Goal: Information Seeking & Learning: Compare options

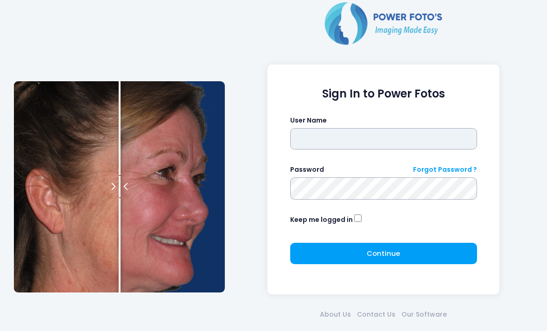
type input "*******"
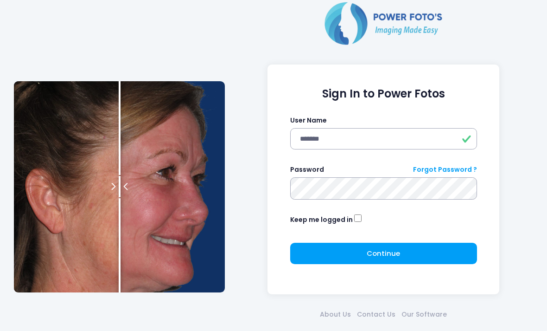
click button "submit" at bounding box center [0, 0] width 0 height 0
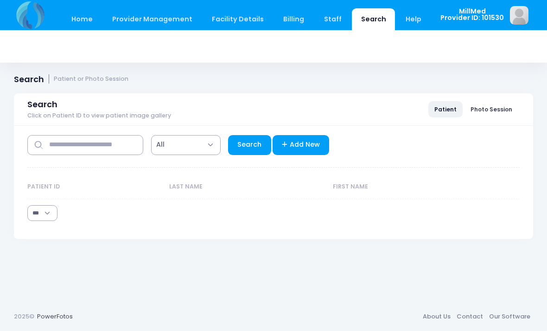
select select "***"
click at [57, 143] on input "text" at bounding box center [85, 145] width 116 height 20
type input "*********"
click at [251, 146] on link "Search" at bounding box center [249, 145] width 43 height 20
select select "***"
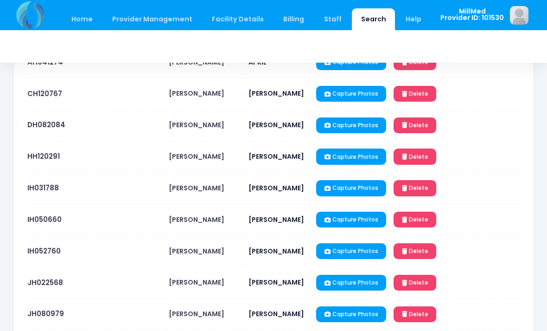
scroll to position [189, 0]
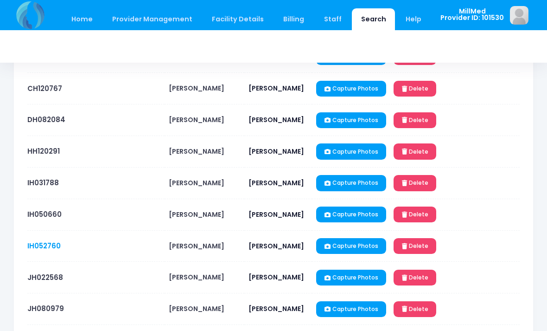
click at [46, 245] on link "IH052760" at bounding box center [43, 246] width 33 height 10
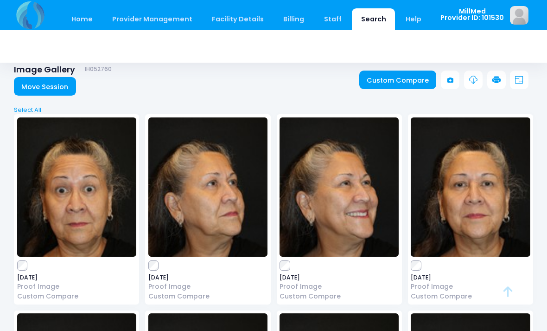
scroll to position [10, 0]
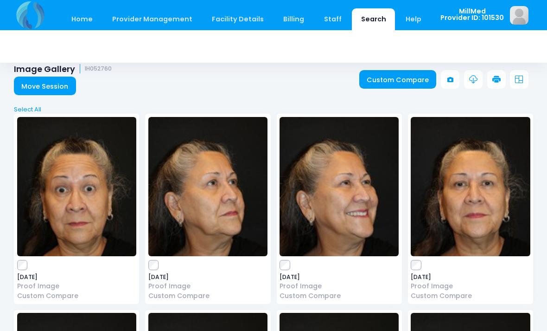
click at [58, 175] on img at bounding box center [76, 186] width 119 height 139
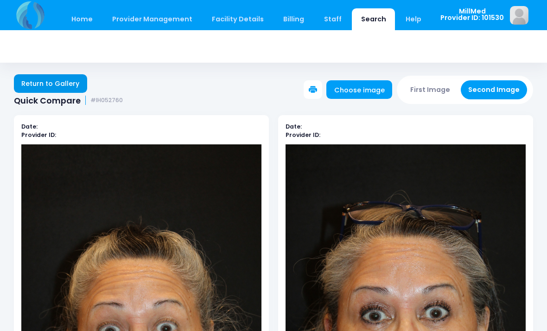
click at [48, 82] on link "Return to Gallery" at bounding box center [50, 83] width 73 height 19
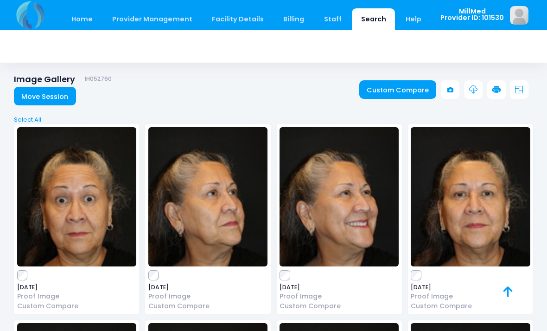
click at [486, 190] on img at bounding box center [470, 196] width 119 height 139
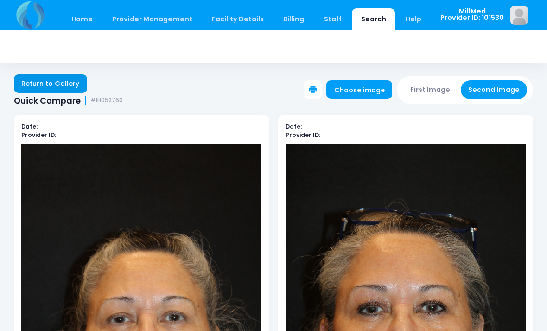
click at [39, 80] on link "Return to Gallery" at bounding box center [50, 83] width 73 height 19
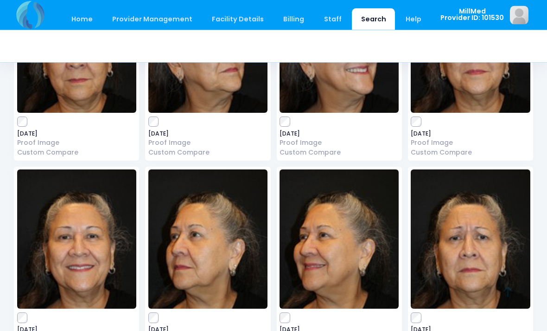
scroll to position [153, 0]
click at [470, 248] on img at bounding box center [470, 238] width 119 height 139
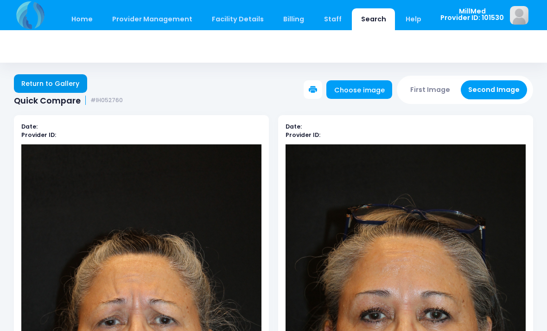
click at [45, 83] on link "Return to Gallery" at bounding box center [50, 83] width 73 height 19
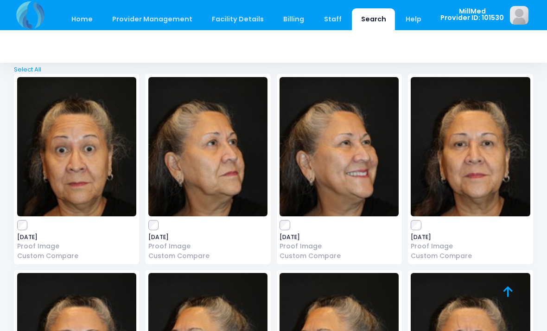
scroll to position [51, 0]
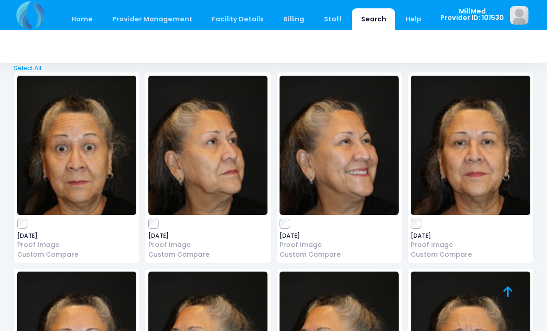
click at [333, 144] on img at bounding box center [339, 145] width 119 height 139
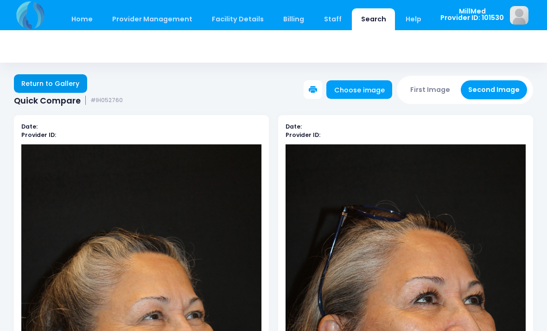
click at [46, 81] on link "Return to Gallery" at bounding box center [50, 83] width 73 height 19
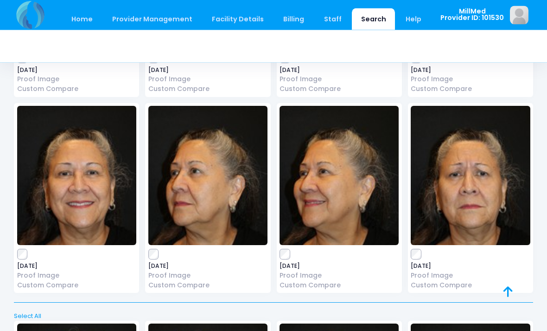
scroll to position [224, 0]
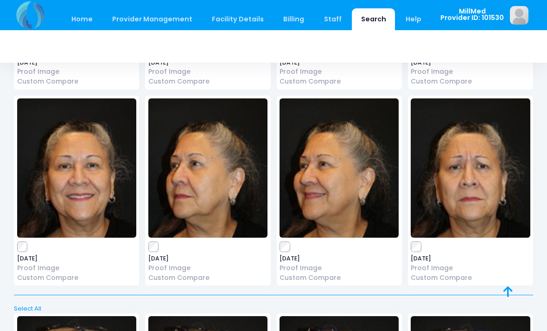
click at [336, 205] on img at bounding box center [339, 167] width 119 height 139
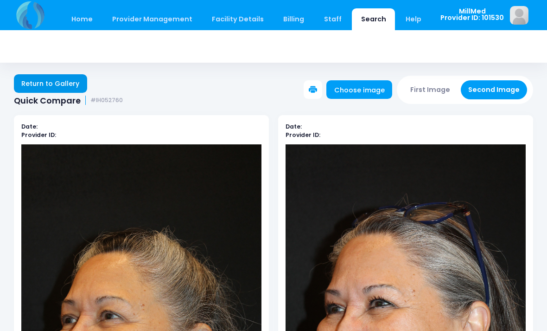
click at [41, 81] on link "Return to Gallery" at bounding box center [50, 83] width 73 height 19
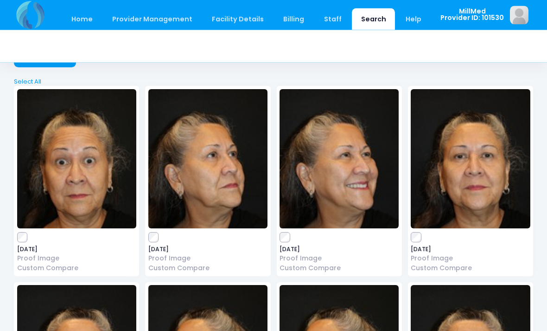
scroll to position [38, 0]
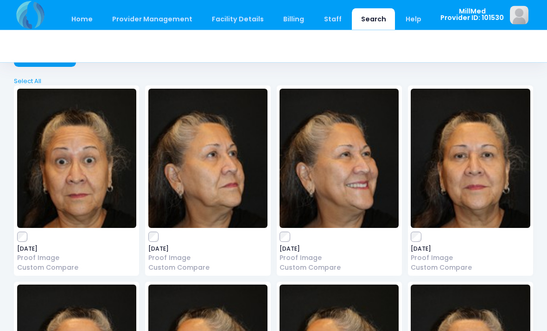
click at [345, 151] on img at bounding box center [339, 158] width 119 height 139
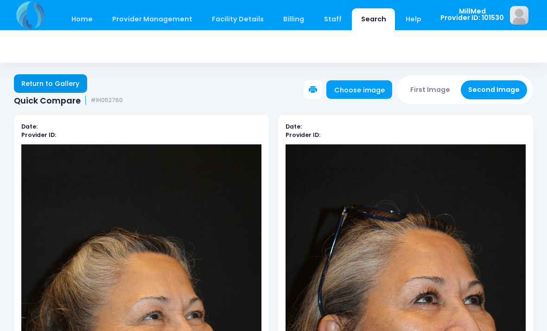
click at [66, 86] on link "Return to Gallery" at bounding box center [50, 83] width 73 height 19
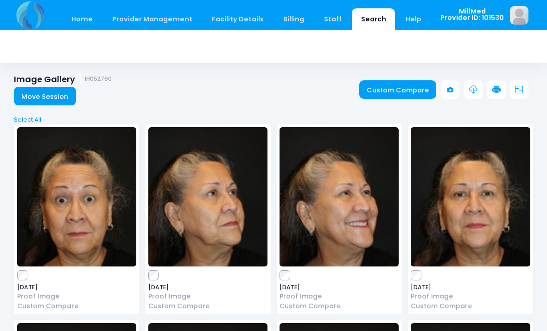
scroll to position [2, 0]
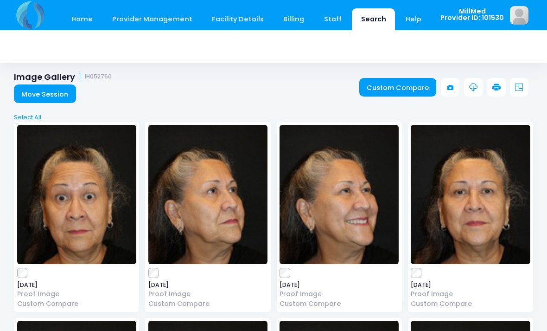
click at [484, 172] on img at bounding box center [470, 194] width 119 height 139
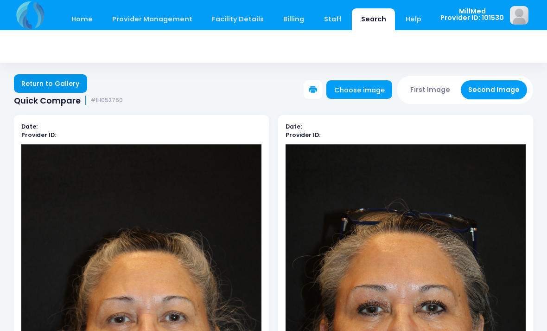
click at [37, 78] on link "Return to Gallery" at bounding box center [50, 83] width 73 height 19
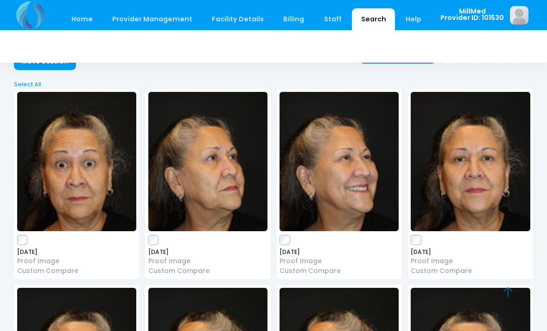
scroll to position [35, 0]
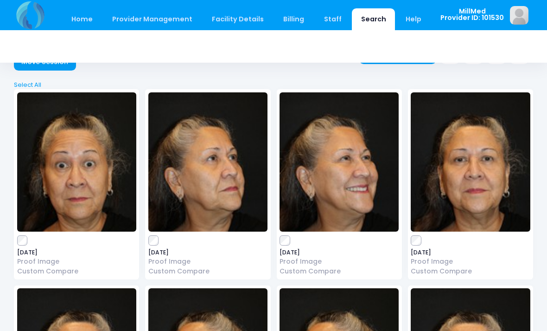
click at [51, 172] on img at bounding box center [76, 161] width 119 height 139
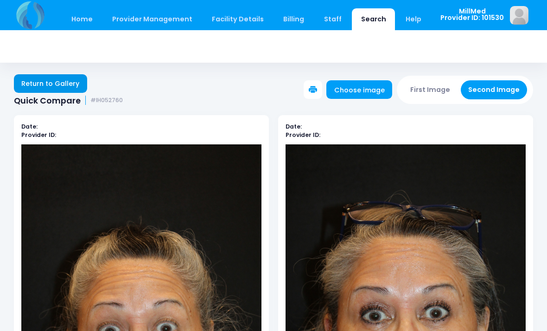
click at [33, 79] on link "Return to Gallery" at bounding box center [50, 83] width 73 height 19
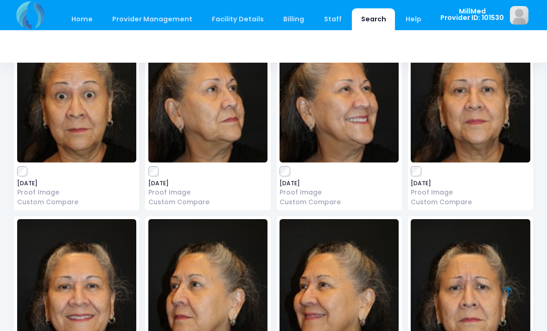
scroll to position [105, 0]
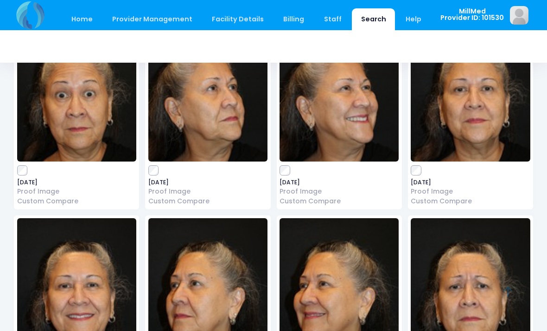
click at [470, 290] on img at bounding box center [470, 287] width 119 height 139
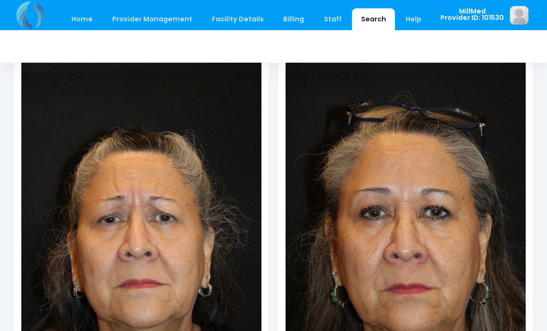
scroll to position [132, 0]
